Goal: Task Accomplishment & Management: Manage account settings

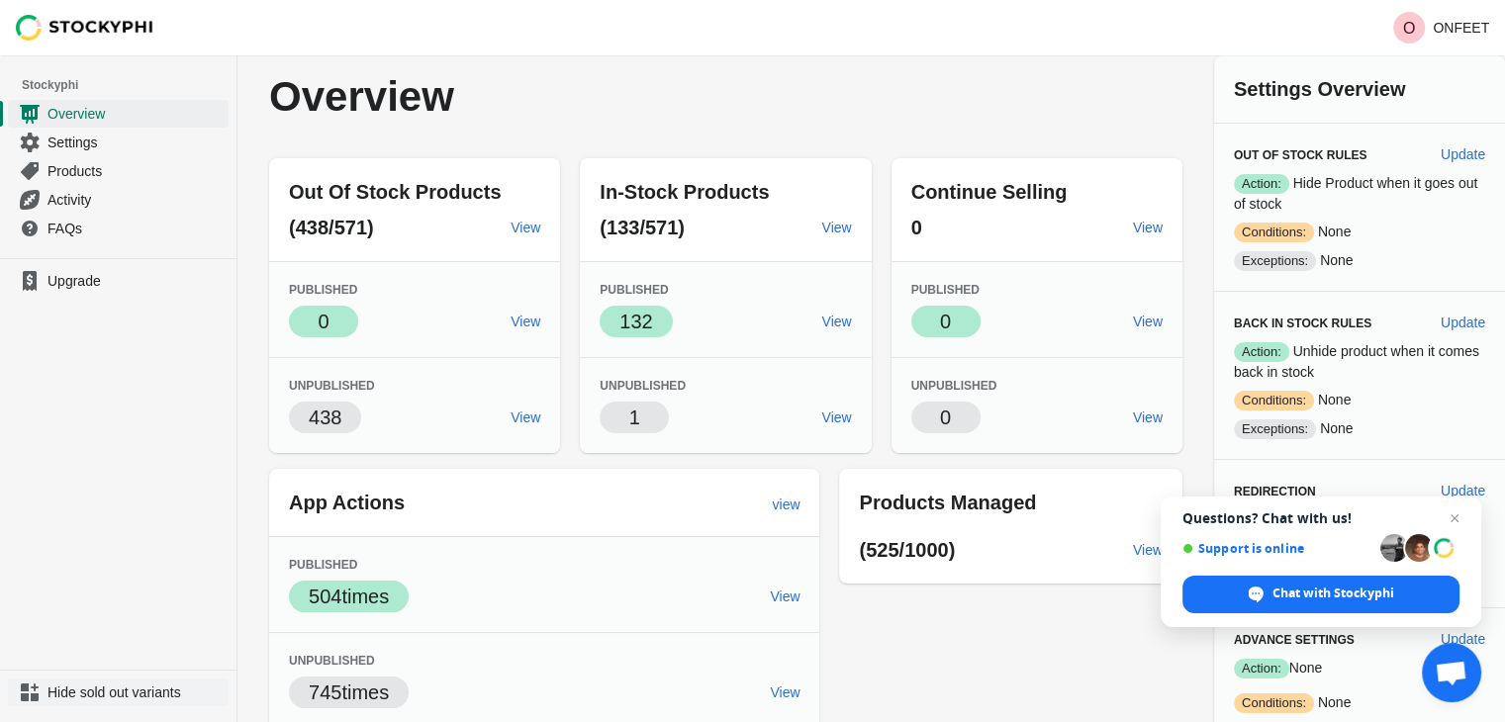
click at [110, 691] on span "Hide sold out variants" at bounding box center [135, 693] width 177 height 20
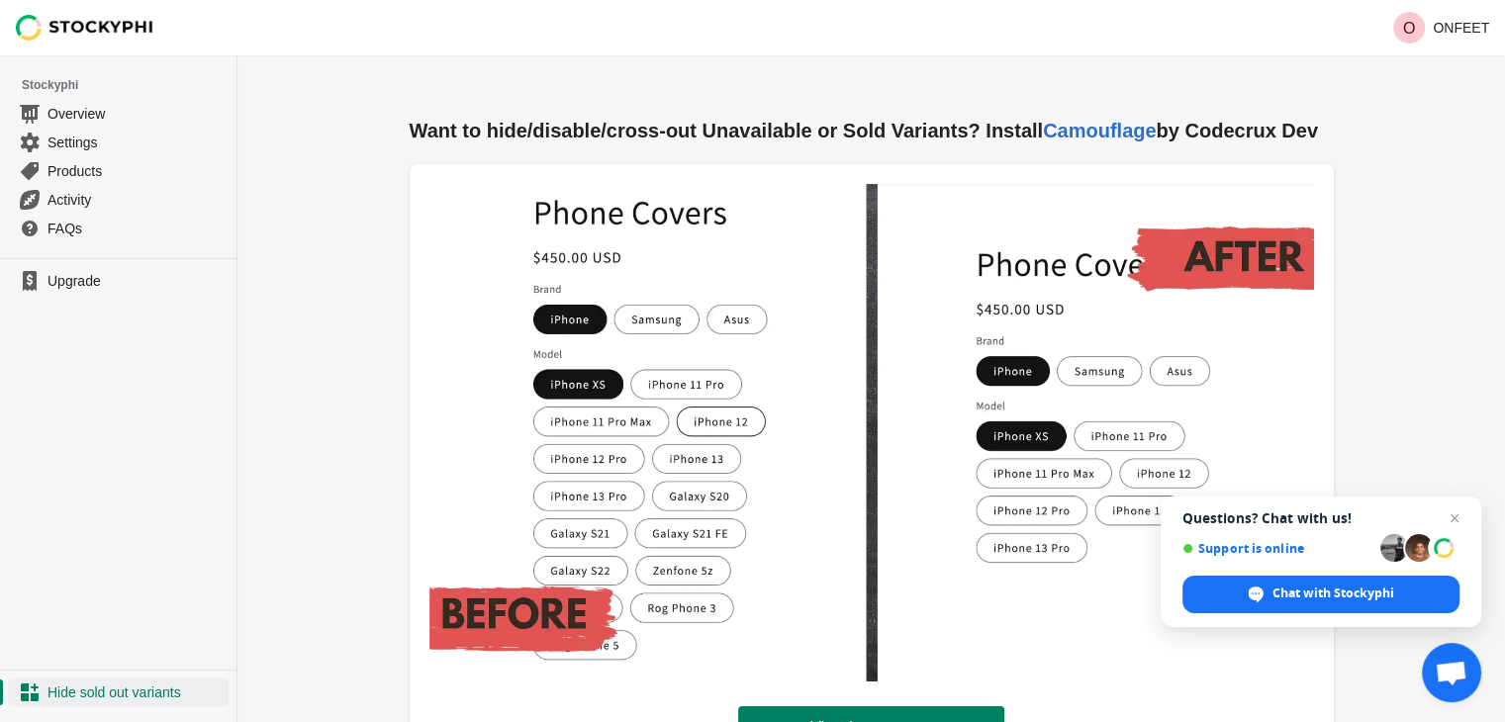
scroll to position [12, 0]
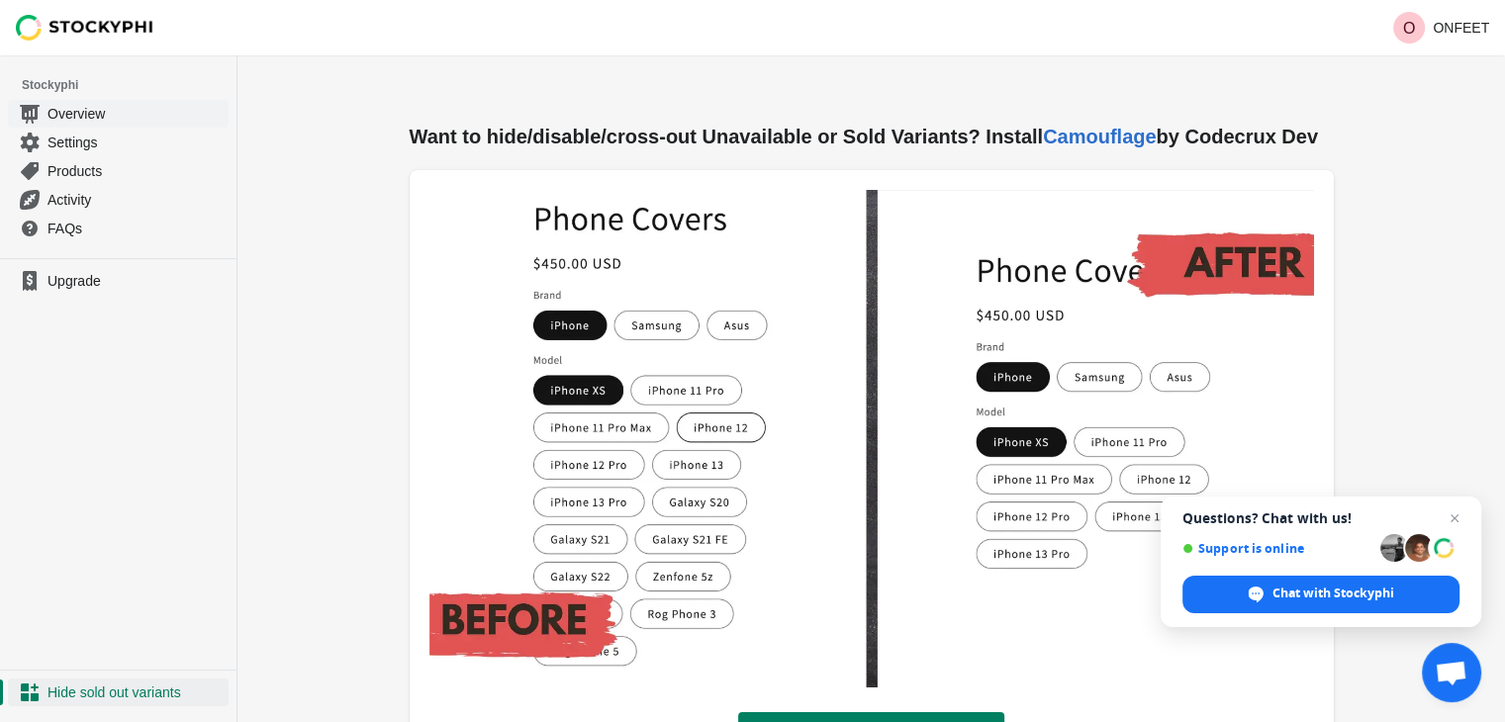
click at [74, 124] on link "Overview" at bounding box center [118, 113] width 221 height 29
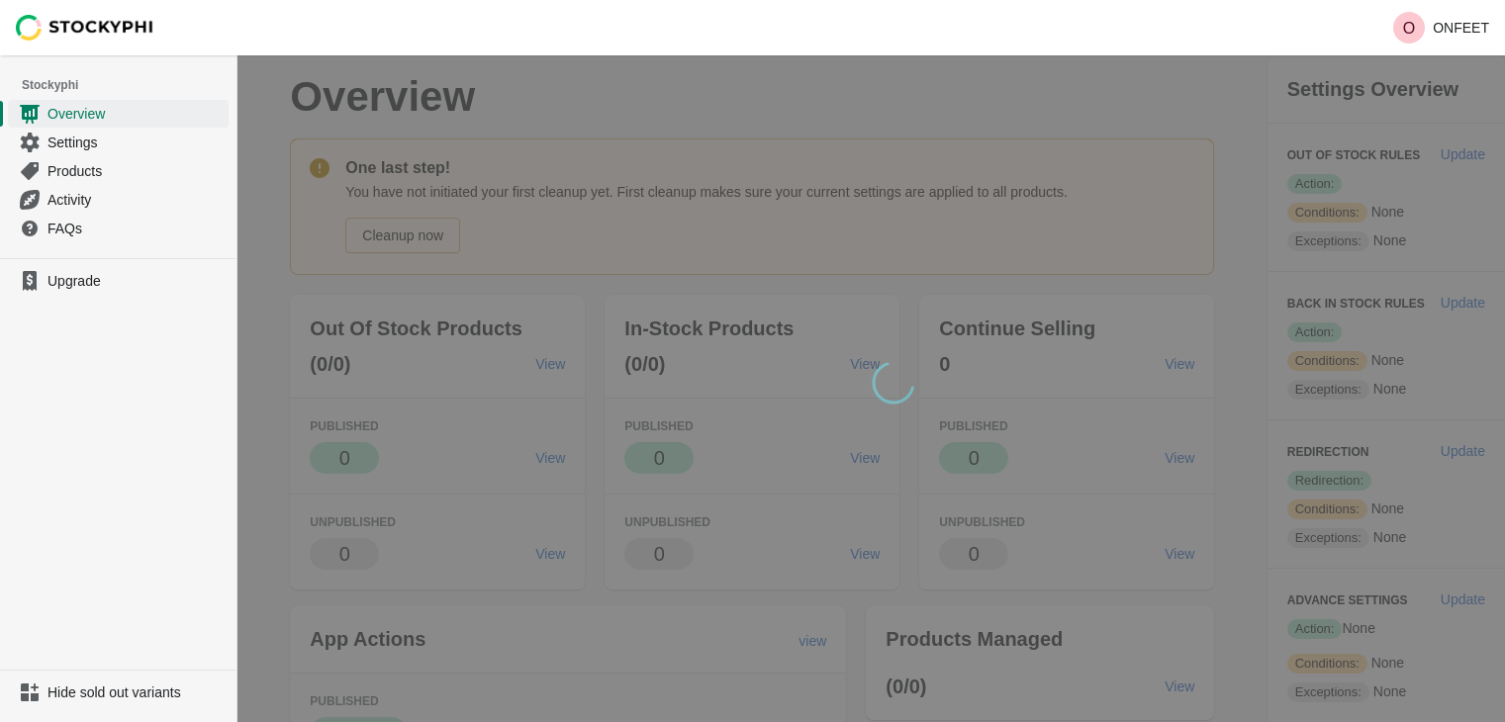
click at [74, 147] on span "Settings" at bounding box center [135, 143] width 177 height 20
